Goal: Information Seeking & Learning: Check status

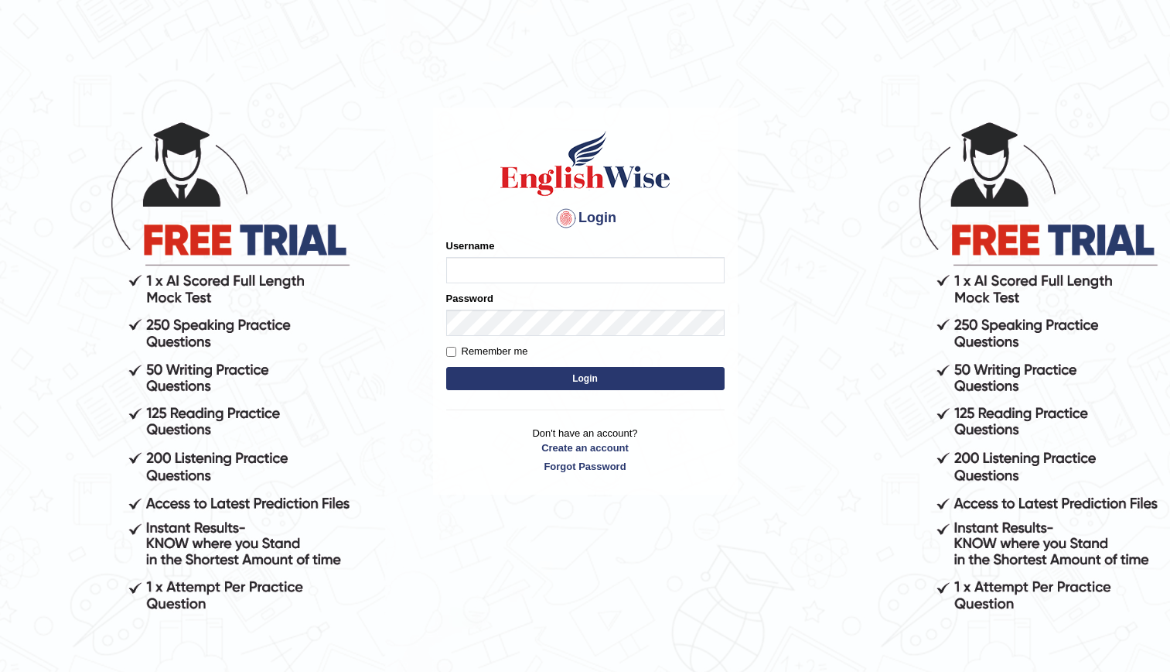
type input "kenia999"
click at [521, 368] on button "Login" at bounding box center [585, 378] width 279 height 23
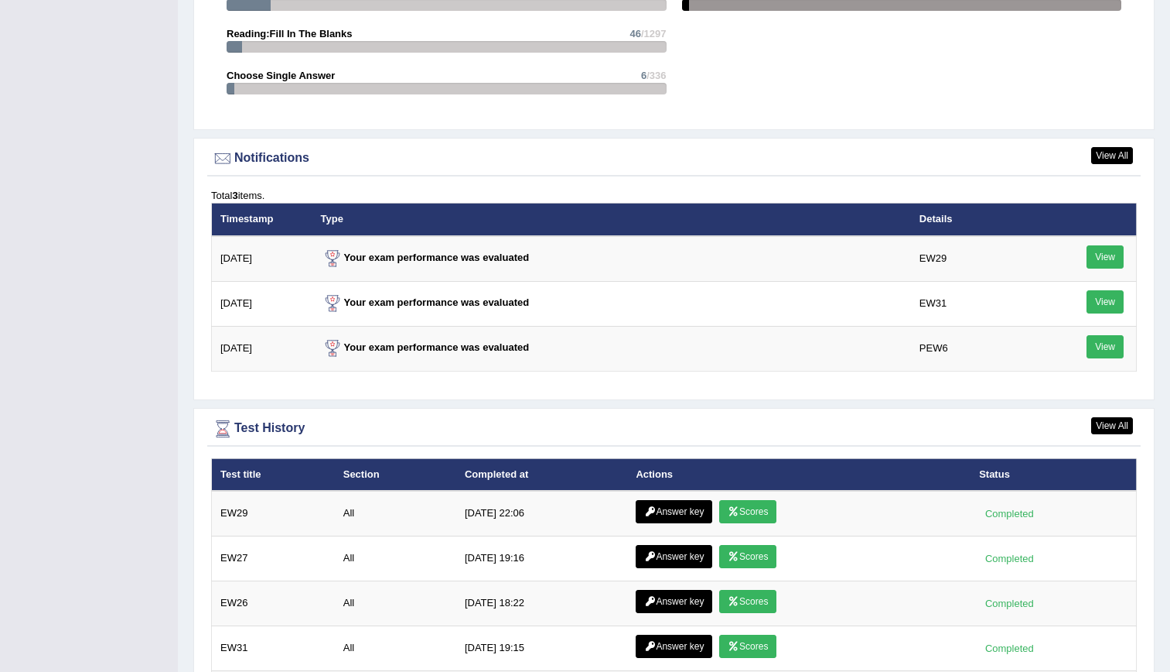
scroll to position [1868, 0]
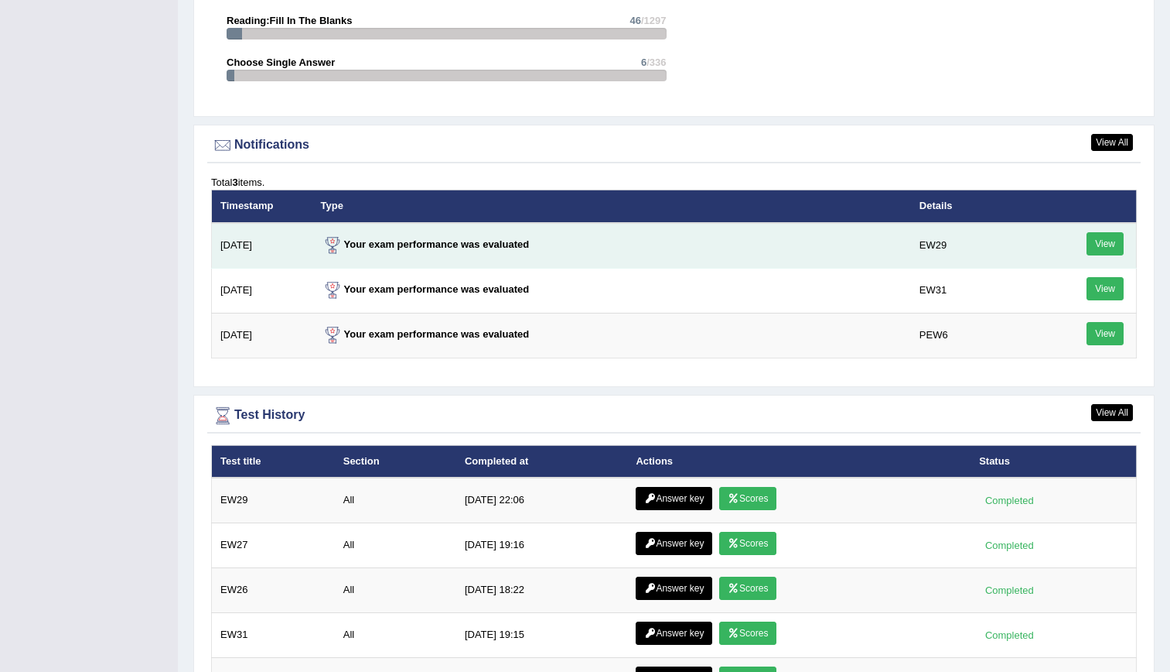
click at [1098, 251] on link "View" at bounding box center [1105, 243] width 37 height 23
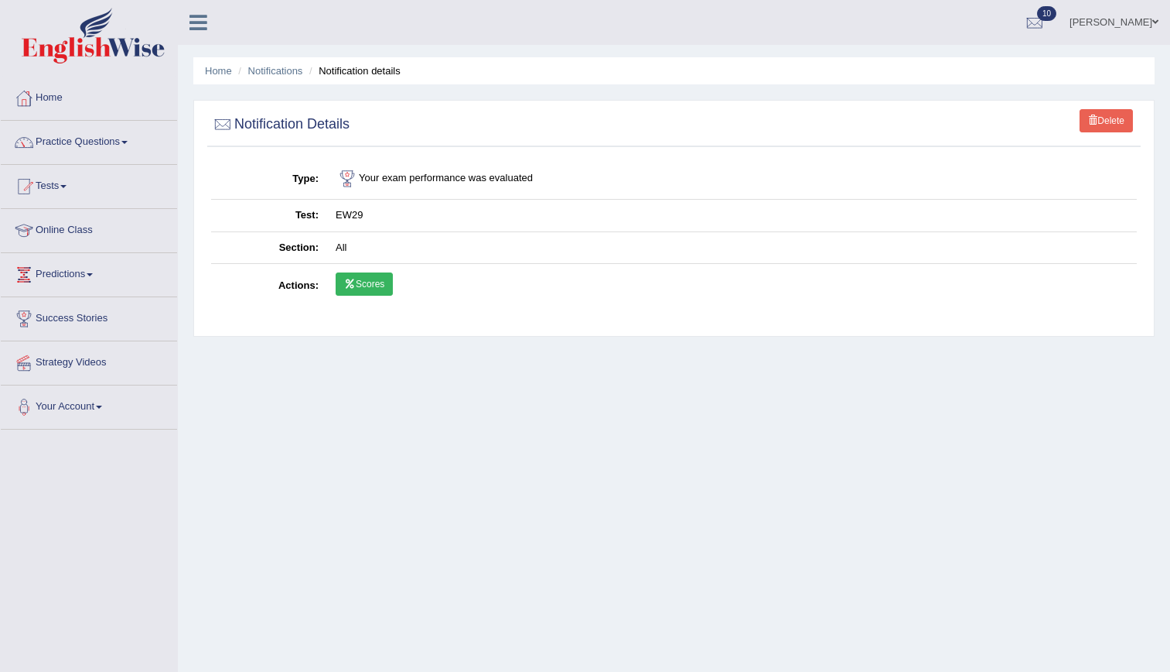
click at [367, 294] on link "Scores" at bounding box center [364, 283] width 57 height 23
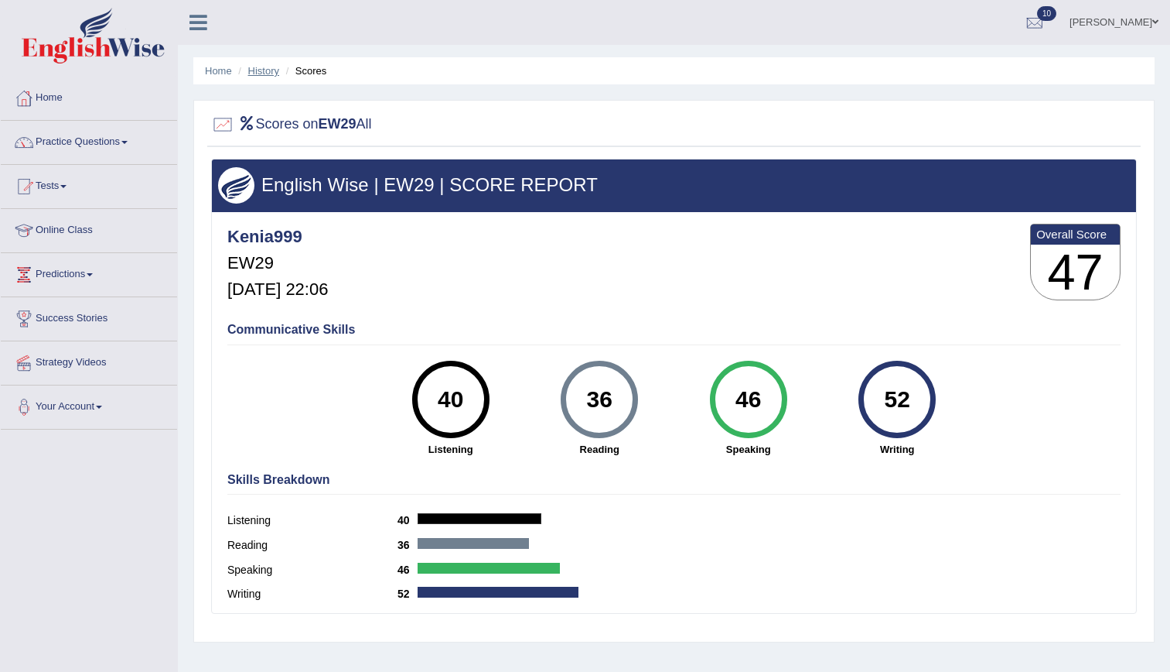
click at [268, 74] on link "History" at bounding box center [263, 71] width 31 height 12
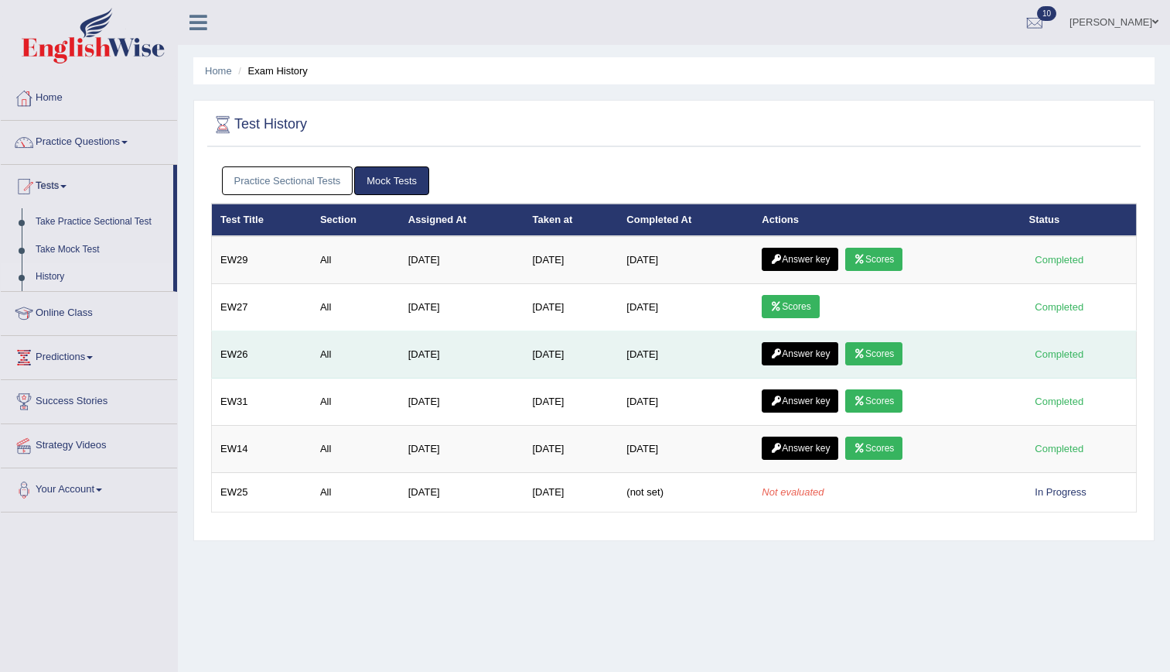
click at [880, 361] on link "Scores" at bounding box center [874, 353] width 57 height 23
click at [787, 354] on link "Answer key" at bounding box center [800, 353] width 77 height 23
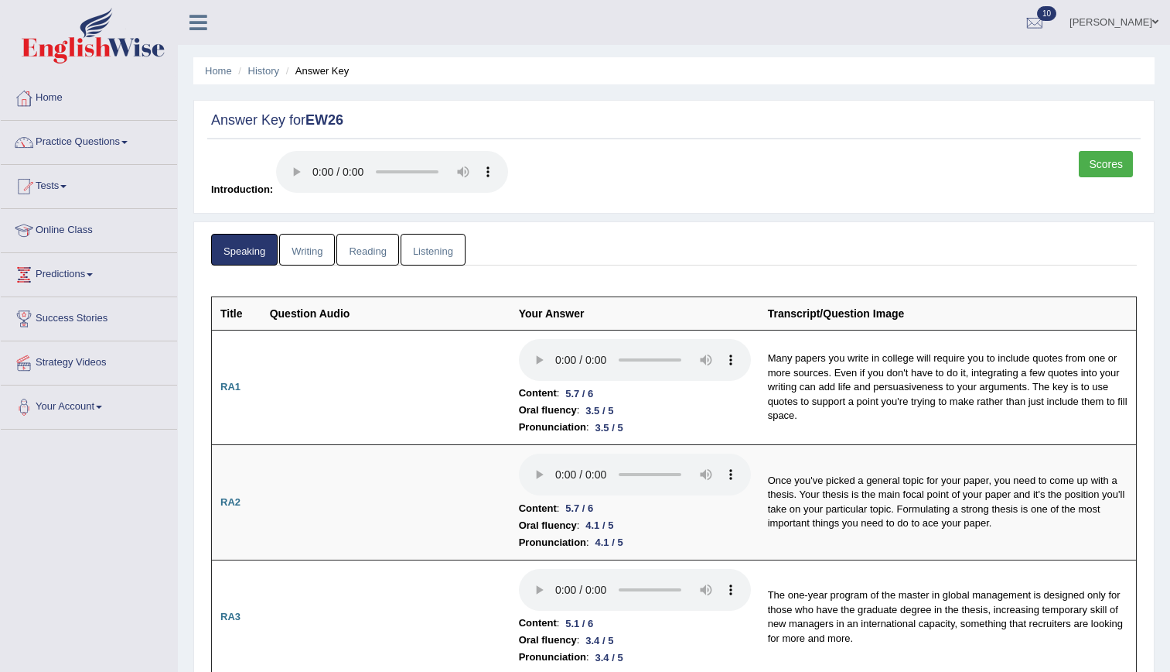
click at [376, 255] on link "Reading" at bounding box center [368, 250] width 62 height 32
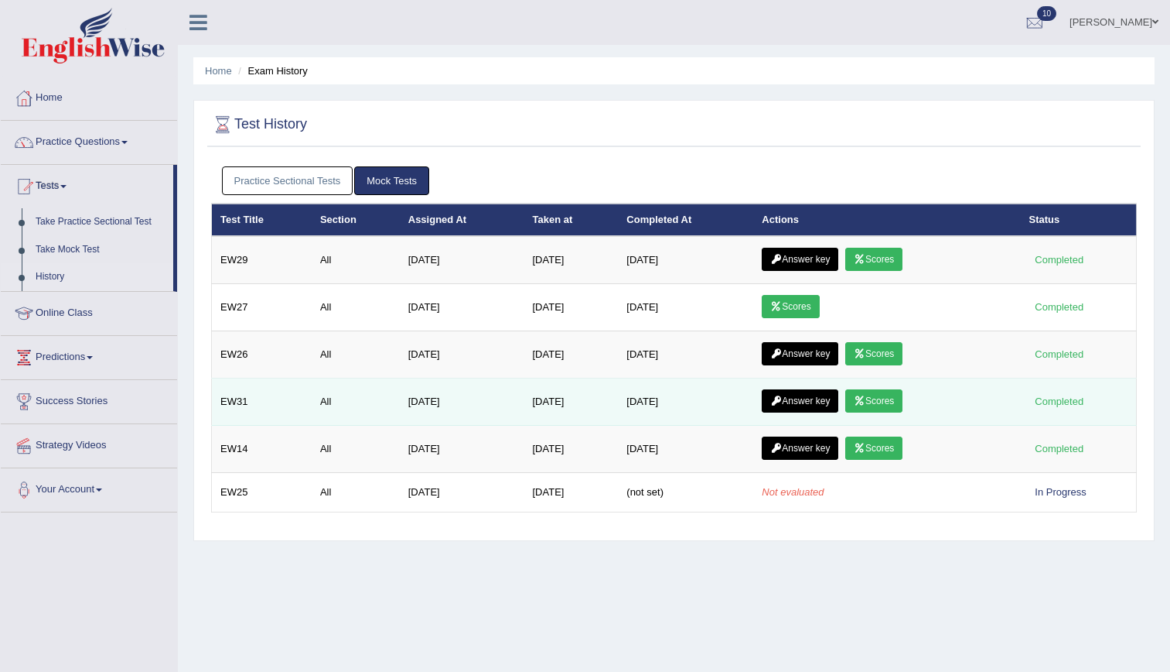
click at [869, 393] on link "Scores" at bounding box center [874, 400] width 57 height 23
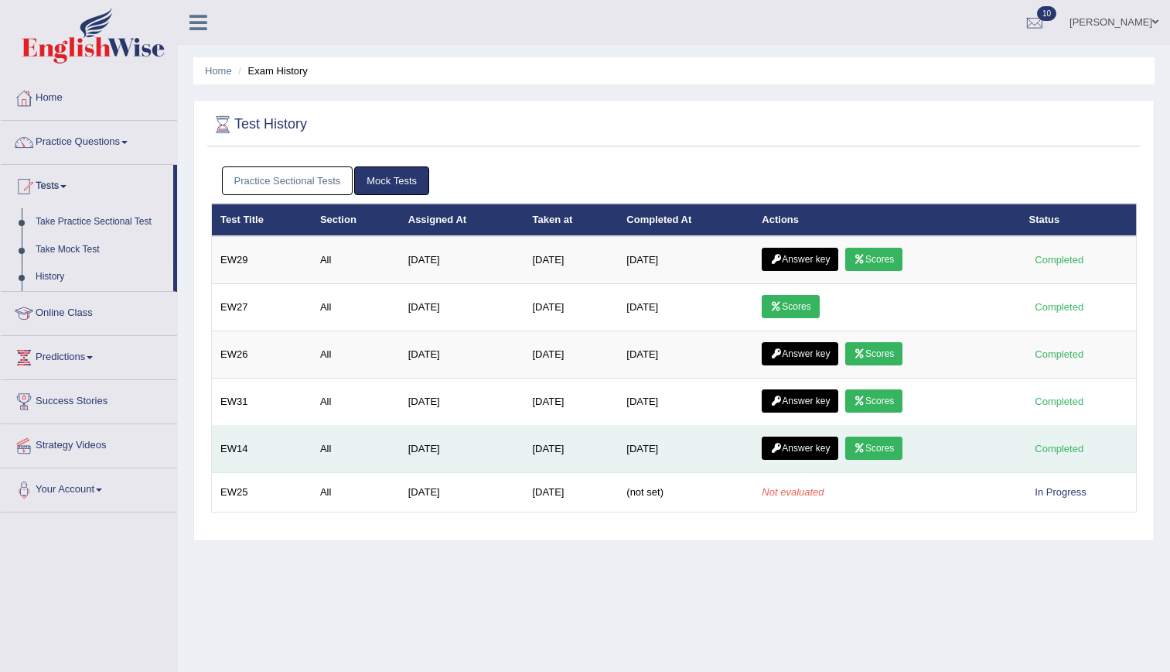
click at [878, 442] on link "Scores" at bounding box center [874, 447] width 57 height 23
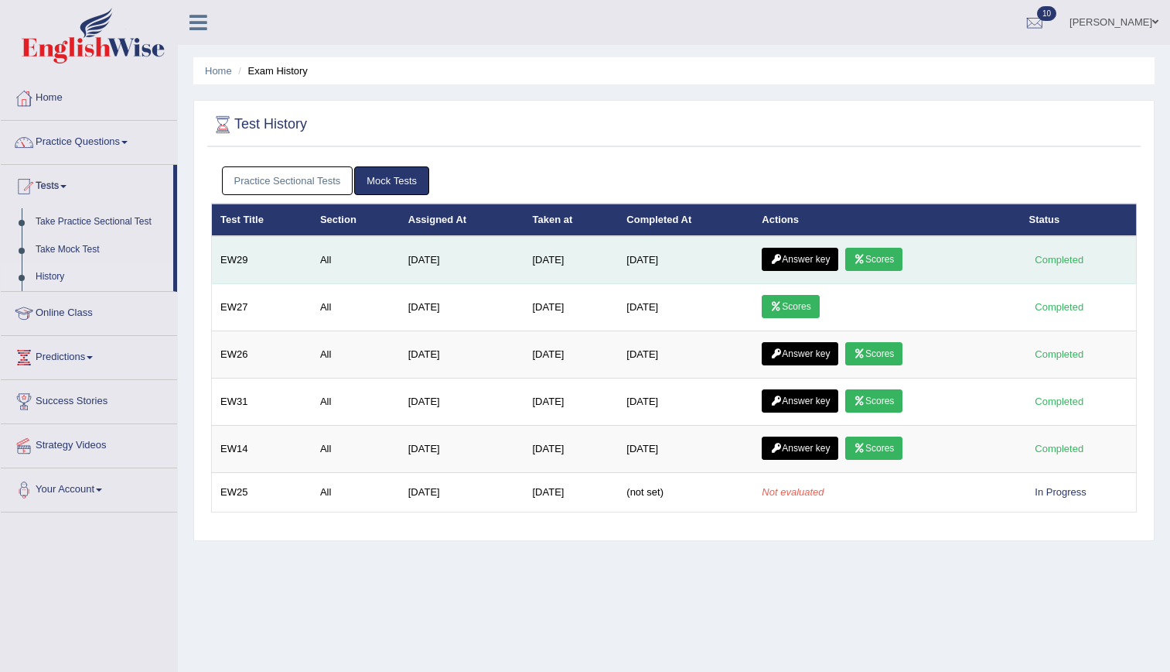
click at [805, 268] on link "Answer key" at bounding box center [800, 259] width 77 height 23
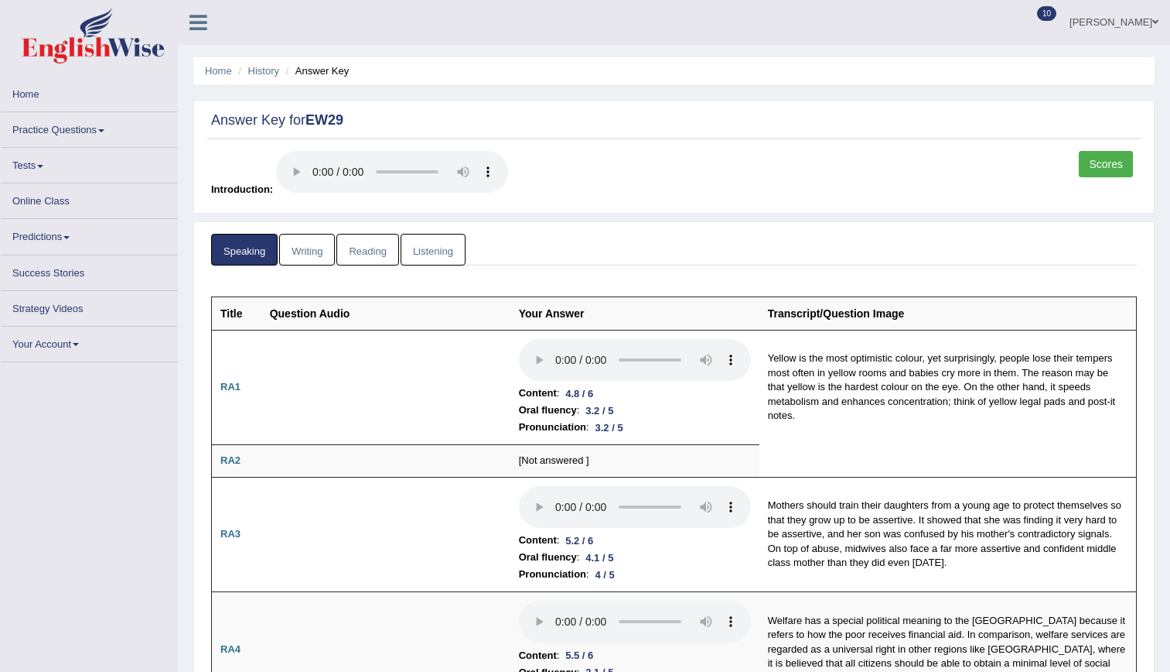
click at [364, 250] on link "Reading" at bounding box center [368, 250] width 62 height 32
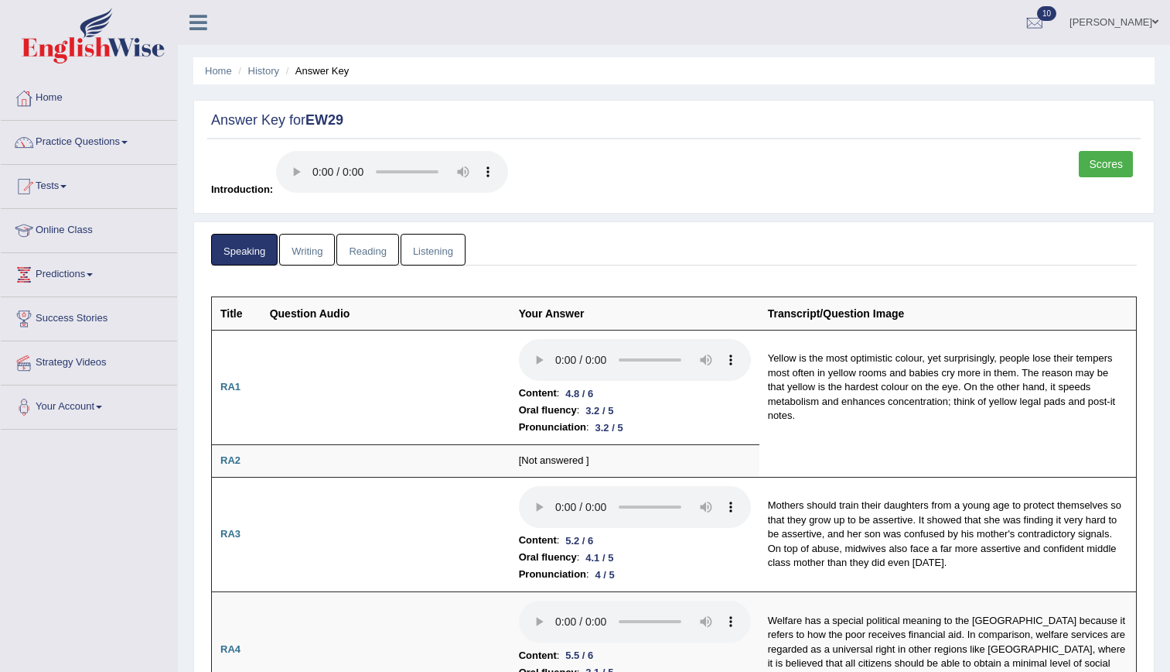
click at [364, 250] on link "Reading" at bounding box center [368, 250] width 62 height 32
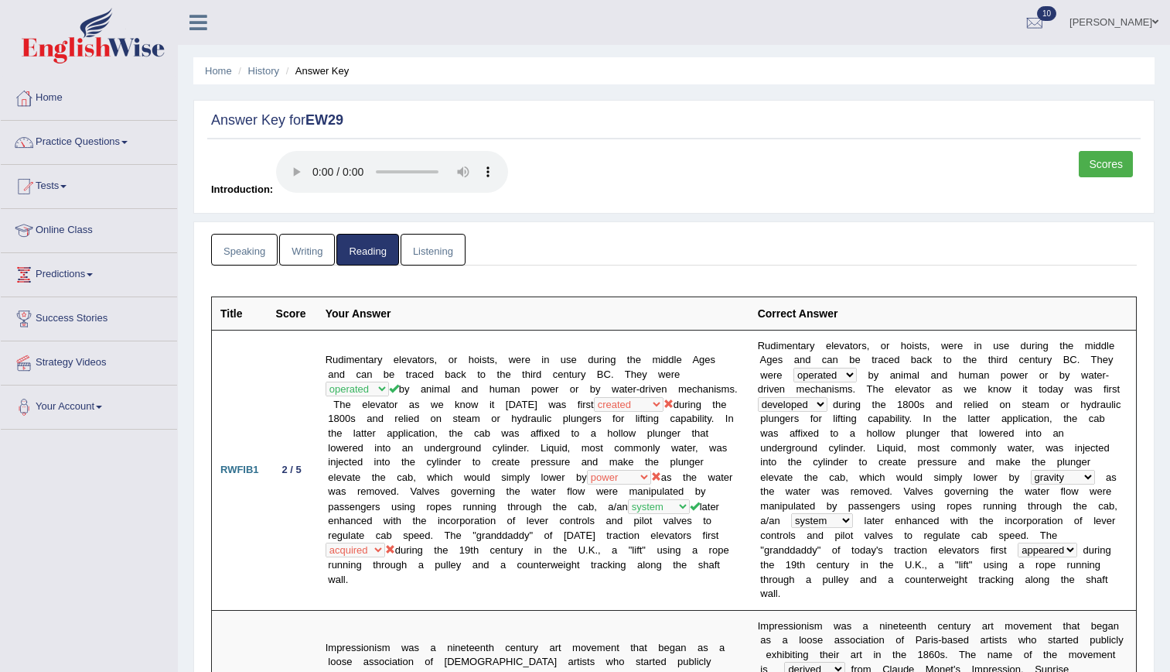
click at [439, 243] on link "Listening" at bounding box center [433, 250] width 65 height 32
